Goal: Find specific page/section

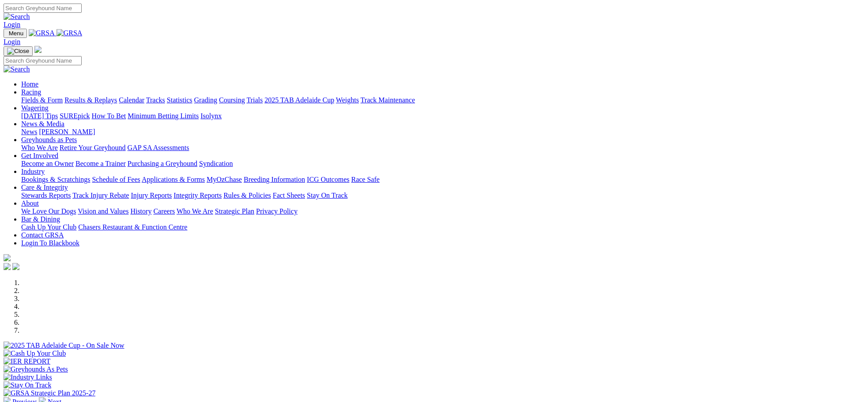
scroll to position [265, 0]
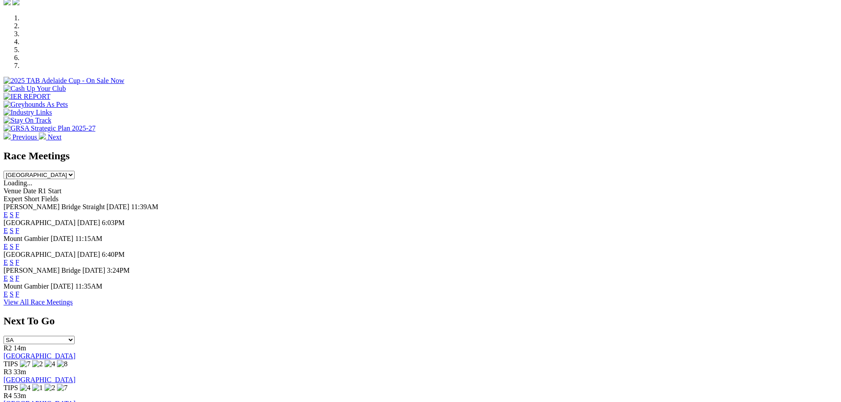
click at [19, 275] on link "F" at bounding box center [17, 279] width 4 height 8
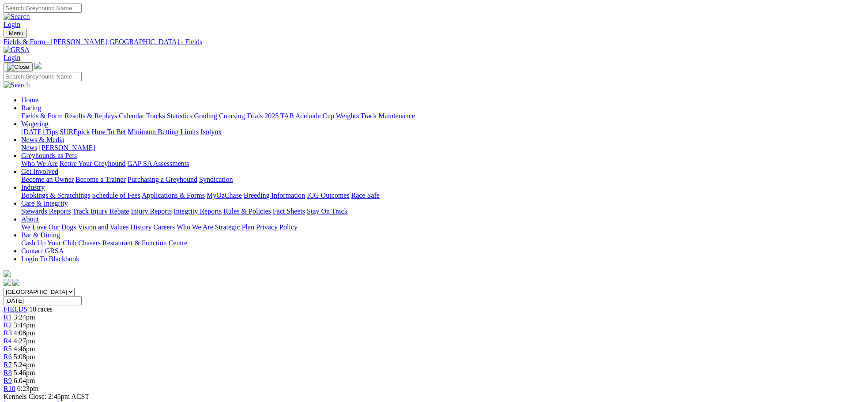
click at [63, 112] on link "Fields & Form" at bounding box center [42, 116] width 42 height 8
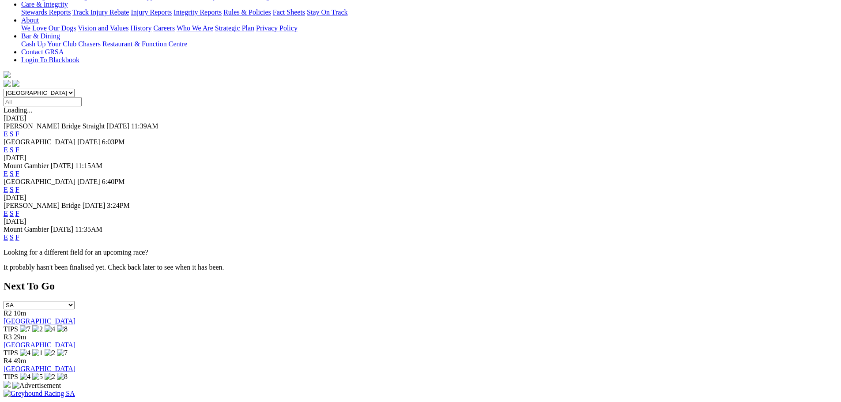
scroll to position [221, 0]
